Goal: Communication & Community: Share content

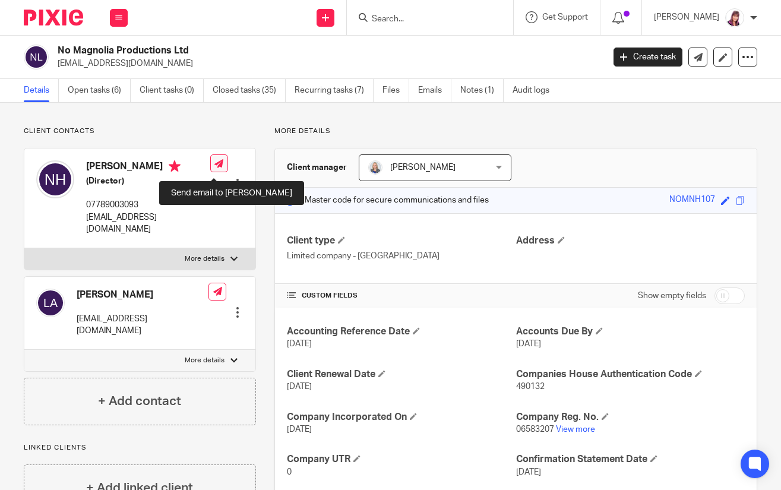
click at [214, 168] on icon at bounding box center [218, 163] width 9 height 9
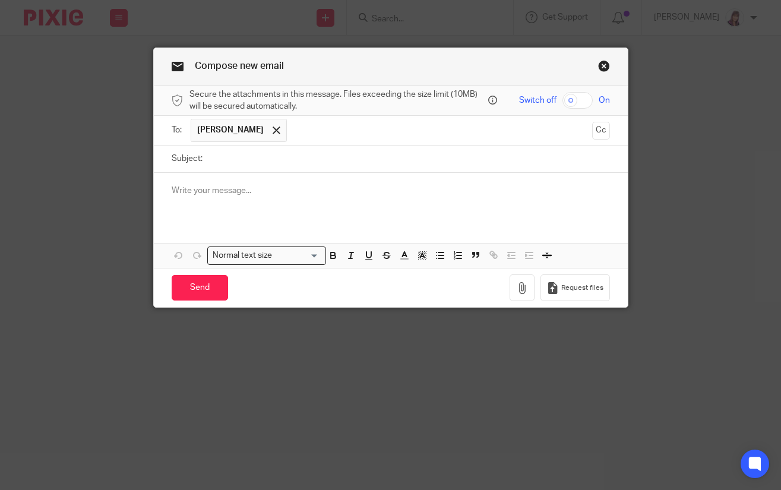
click at [580, 96] on input "checkbox" at bounding box center [577, 100] width 30 height 17
checkbox input "true"
click at [214, 160] on input "Subject:" at bounding box center [409, 159] width 402 height 27
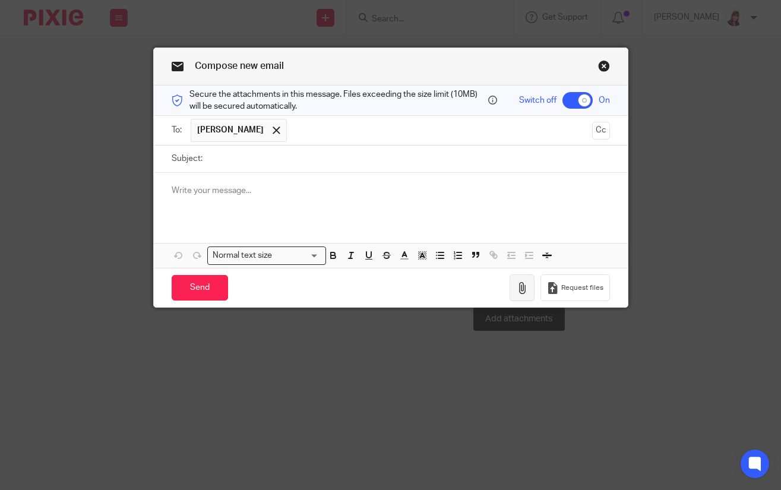
click at [519, 294] on button "button" at bounding box center [522, 287] width 25 height 27
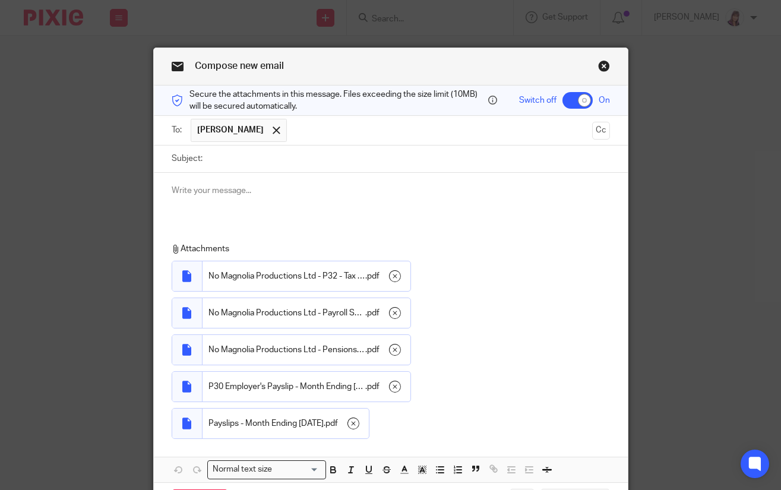
drag, startPoint x: 218, startPoint y: 163, endPoint x: 226, endPoint y: 162, distance: 7.7
click at [218, 163] on input "Subject:" at bounding box center [409, 159] width 402 height 27
type input "August Payroll"
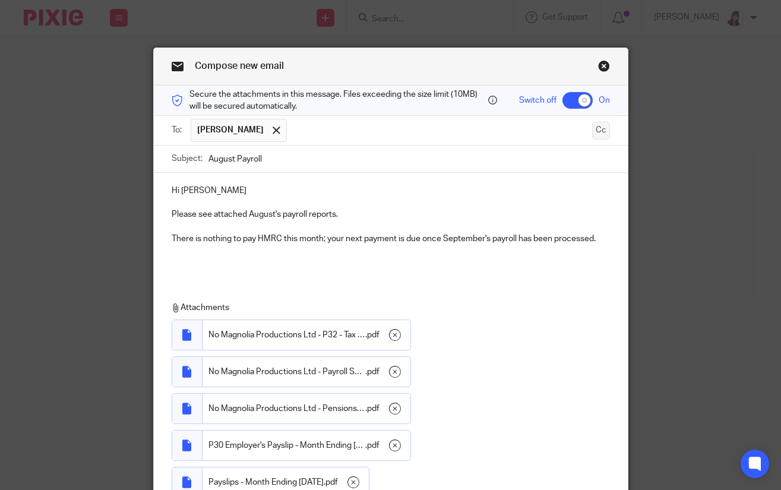
click at [599, 133] on button "Cc" at bounding box center [601, 131] width 18 height 18
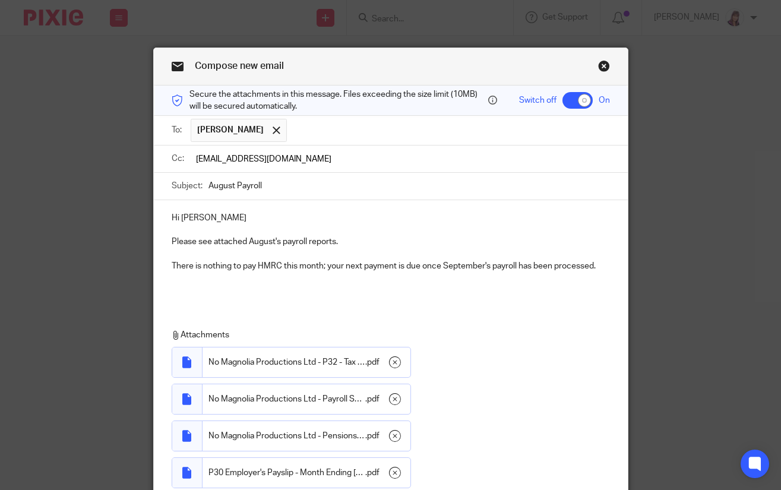
scroll to position [167, 0]
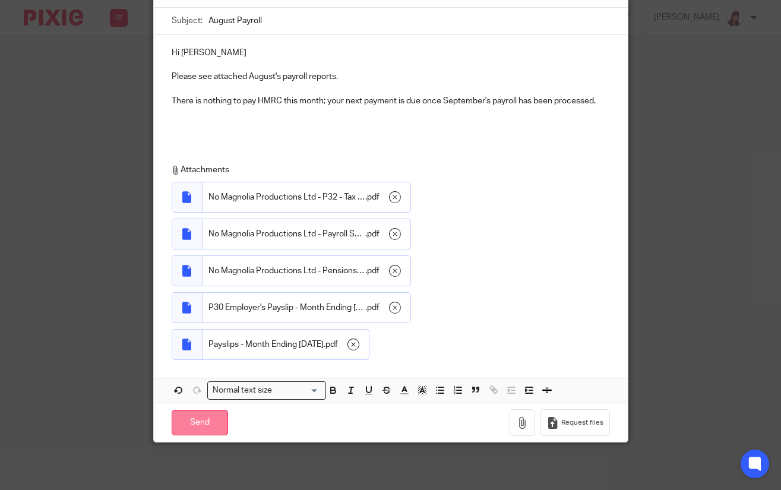
type input "[EMAIL_ADDRESS][DOMAIN_NAME]"
click at [206, 416] on input "Send" at bounding box center [200, 424] width 56 height 26
